Goal: Navigation & Orientation: Go to known website

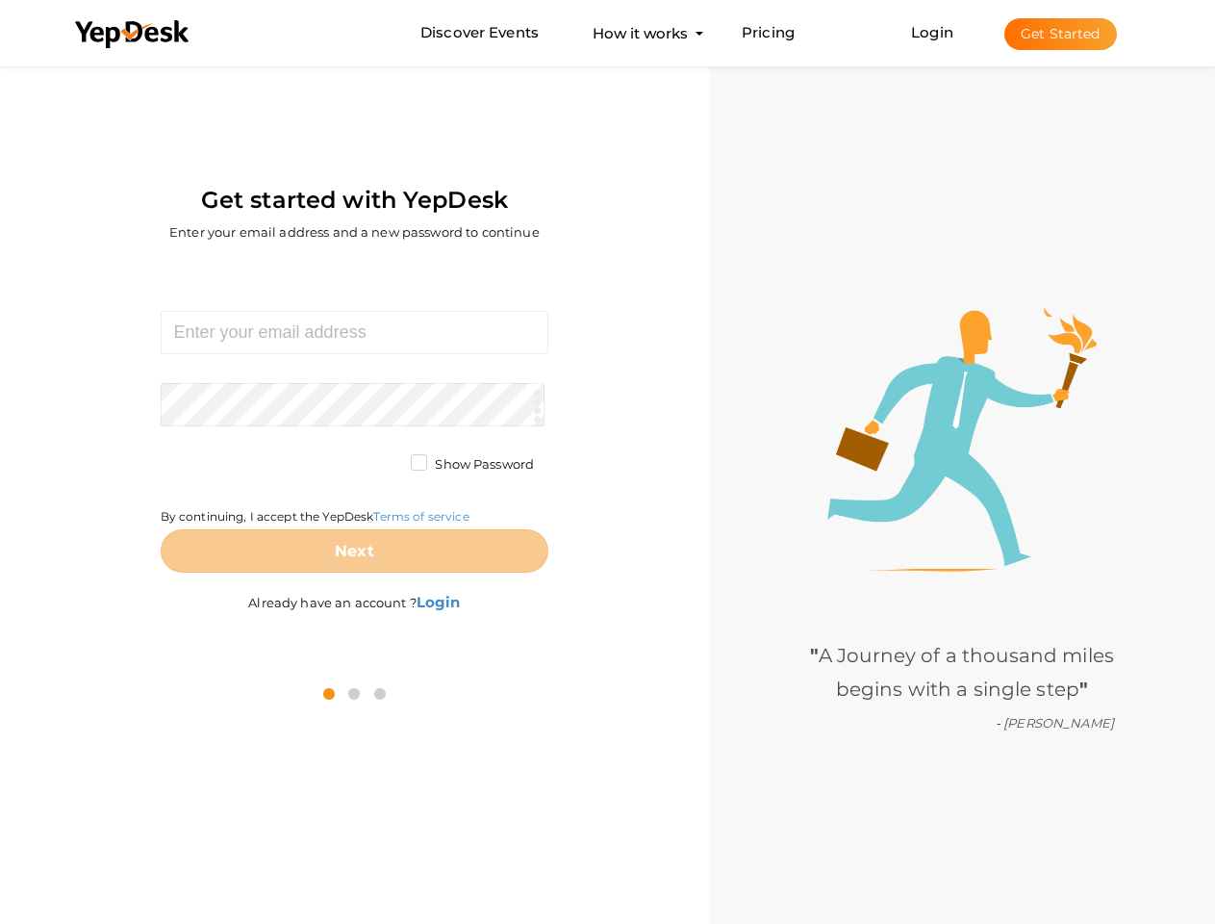
click at [607, 462] on div "Required. Invalid email. Checking You already have a YepDesk account. Please Si…" at bounding box center [354, 464] width 680 height 399
click at [133, 35] on use at bounding box center [132, 34] width 114 height 28
click at [933, 32] on link "Login" at bounding box center [932, 32] width 42 height 18
click at [1060, 34] on button "Get Started" at bounding box center [1061, 34] width 113 height 32
click at [440, 601] on b "Login" at bounding box center [439, 602] width 44 height 18
